Goal: Find specific page/section: Locate a particular part of the current website

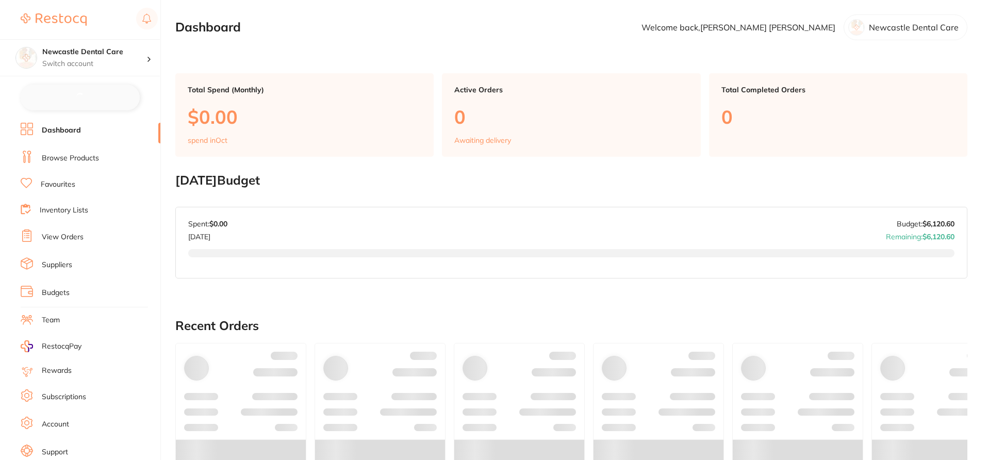
checkbox input "false"
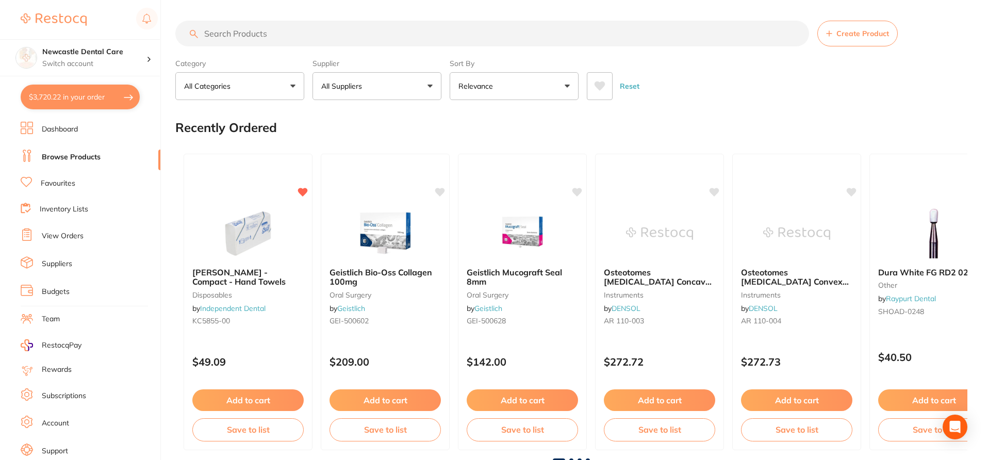
click at [244, 33] on input "search" at bounding box center [492, 34] width 634 height 26
click at [239, 34] on input "search" at bounding box center [492, 34] width 634 height 26
paste input "GC-FUJICEMREFILL"
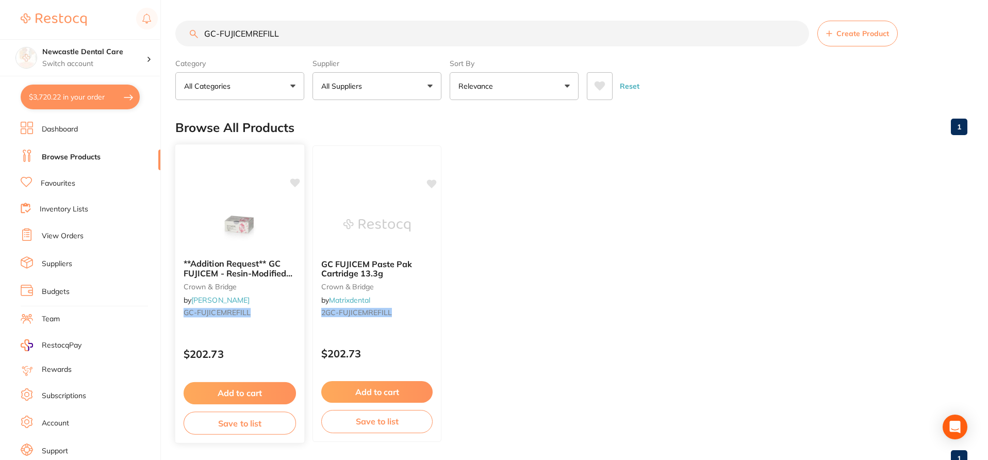
type input "GC-FUJICEMREFILL"
click at [294, 186] on icon at bounding box center [295, 182] width 10 height 9
click at [284, 238] on div at bounding box center [239, 224] width 129 height 52
